Goal: Task Accomplishment & Management: Manage account settings

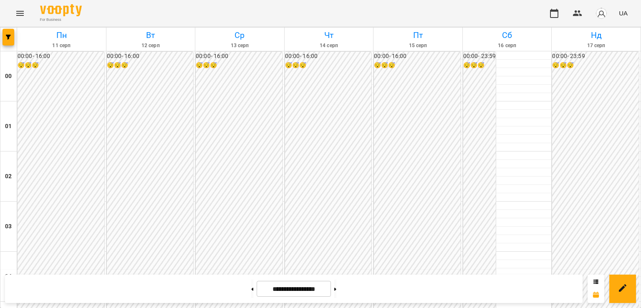
scroll to position [709, 0]
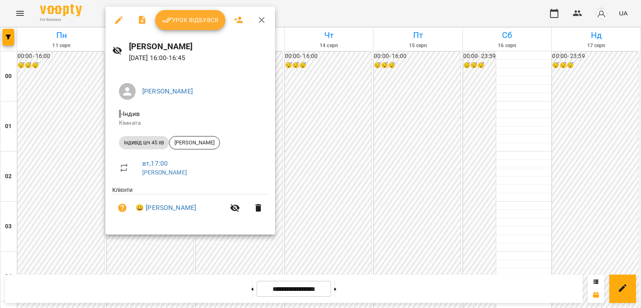
click at [178, 17] on span "Урок відбувся" at bounding box center [190, 20] width 57 height 10
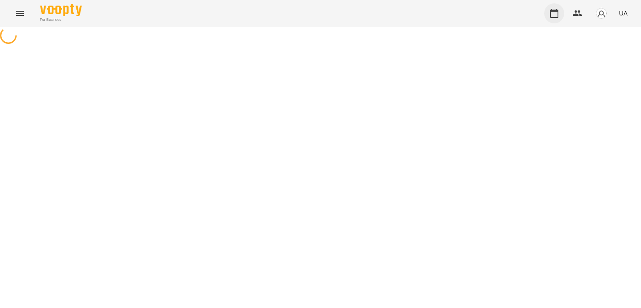
click at [550, 13] on icon "button" at bounding box center [554, 13] width 10 height 10
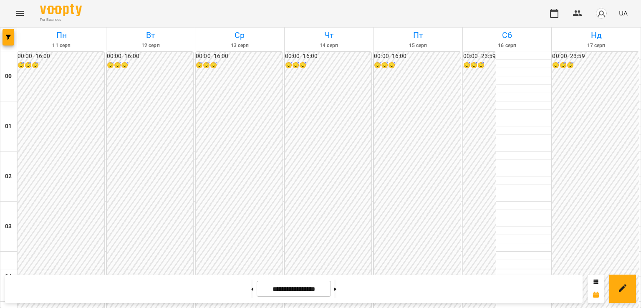
scroll to position [793, 0]
